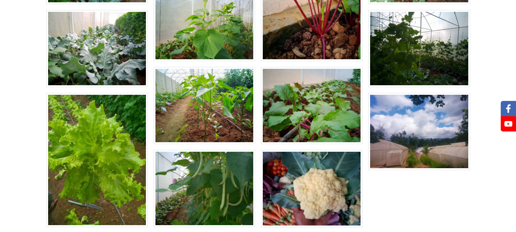
scroll to position [537, 0]
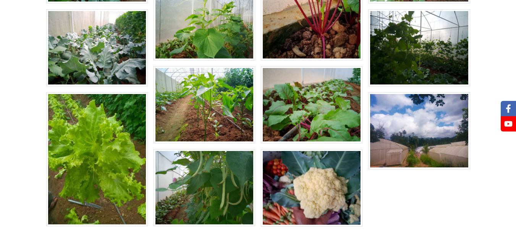
click at [432, 145] on img at bounding box center [419, 130] width 102 height 77
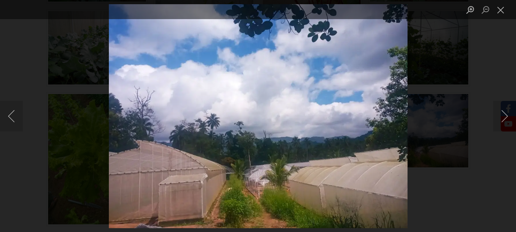
click at [487, 86] on div "Lightbox" at bounding box center [258, 116] width 516 height 232
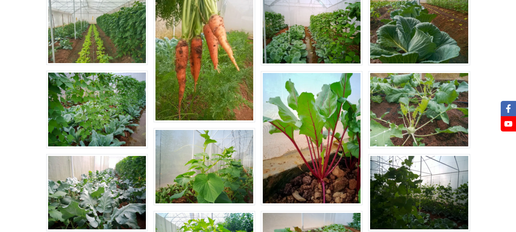
scroll to position [392, 0]
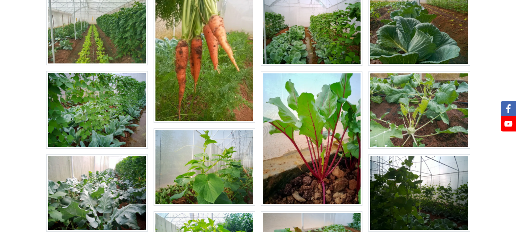
click at [382, 179] on img at bounding box center [419, 192] width 102 height 77
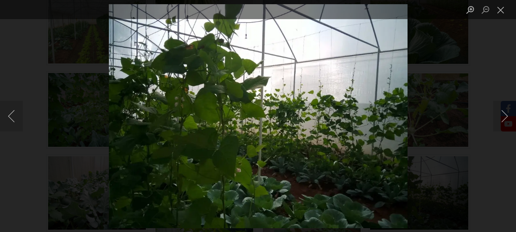
click at [503, 52] on div "Lightbox" at bounding box center [258, 116] width 516 height 232
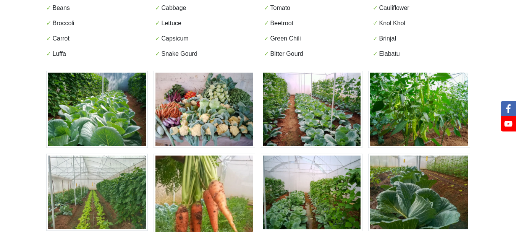
scroll to position [227, 0]
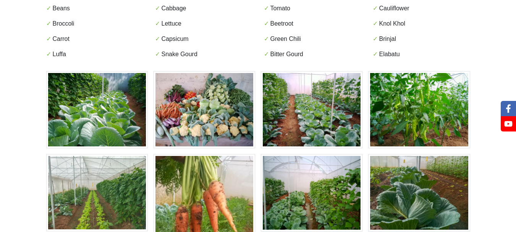
click at [436, 108] on img at bounding box center [419, 109] width 102 height 77
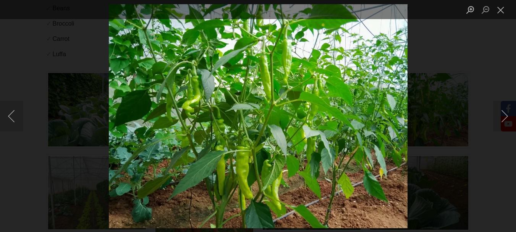
click at [490, 44] on div "Lightbox" at bounding box center [258, 116] width 516 height 232
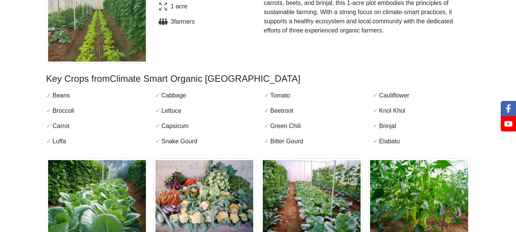
scroll to position [139, 0]
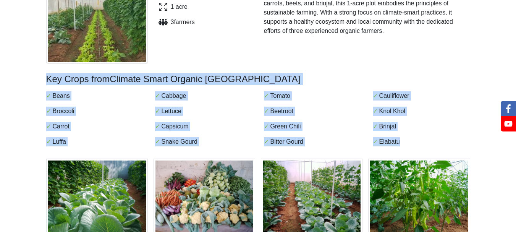
drag, startPoint x: 47, startPoint y: 80, endPoint x: 415, endPoint y: 142, distance: 373.3
copy div "Key Crops from Climate Smart Organic Agri Park ✓ Beans ✓ Cabbage ✓ Tomato ✓ Cau…"
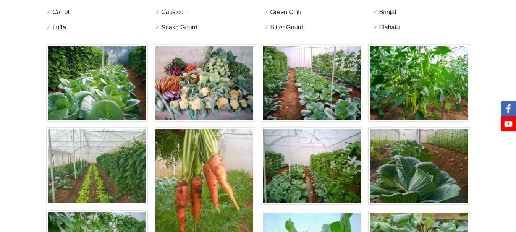
scroll to position [254, 0]
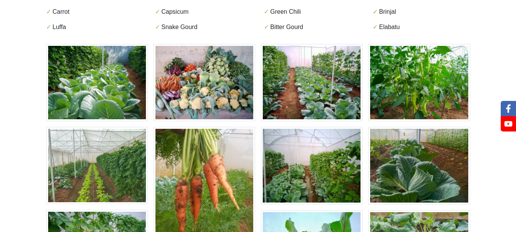
click at [86, 80] on img at bounding box center [97, 82] width 102 height 77
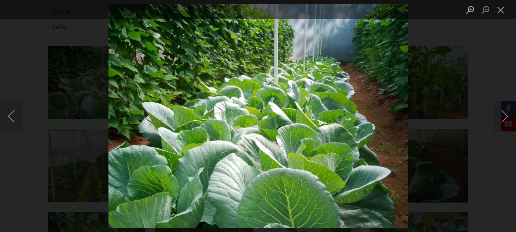
drag, startPoint x: 310, startPoint y: 113, endPoint x: 504, endPoint y: 161, distance: 200.6
click at [504, 161] on div "Lightbox" at bounding box center [258, 116] width 516 height 232
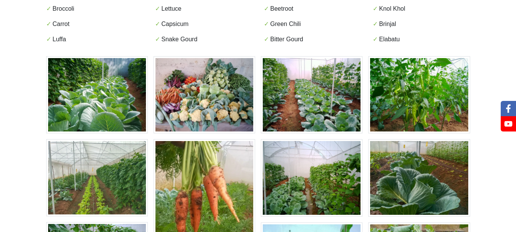
scroll to position [231, 0]
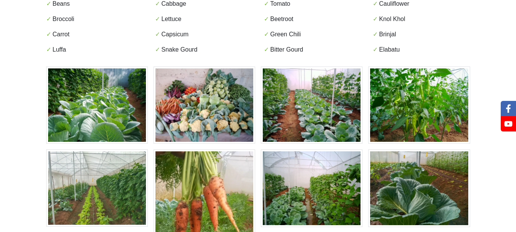
click at [77, 109] on img at bounding box center [97, 104] width 102 height 77
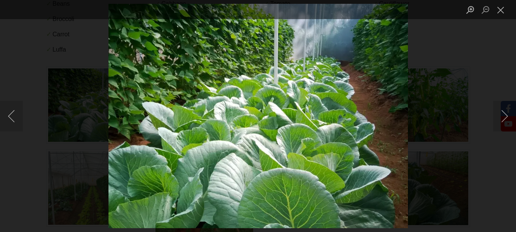
click at [475, 73] on div "Lightbox" at bounding box center [258, 116] width 516 height 232
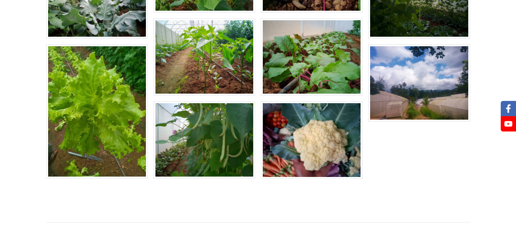
scroll to position [585, 0]
